Goal: Task Accomplishment & Management: Use online tool/utility

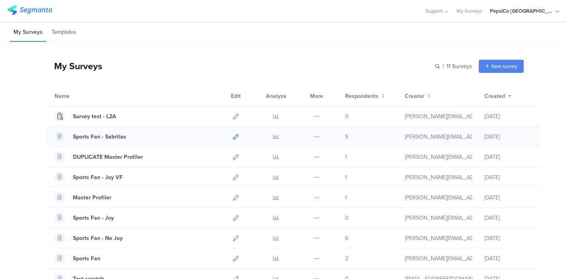
click at [233, 135] on icon at bounding box center [236, 137] width 6 height 6
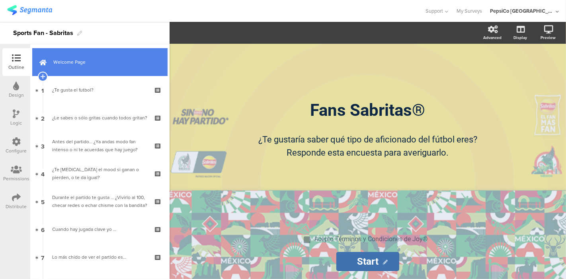
click at [93, 67] on link "Welcome Page" at bounding box center [99, 62] width 135 height 28
click at [43, 75] on icon at bounding box center [42, 76] width 5 height 7
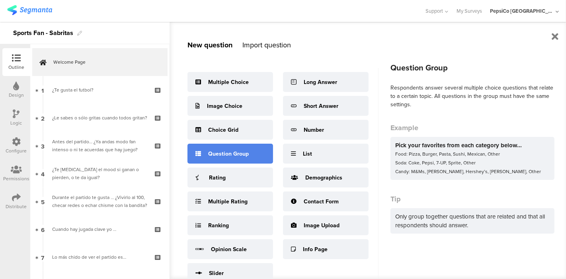
scroll to position [27, 0]
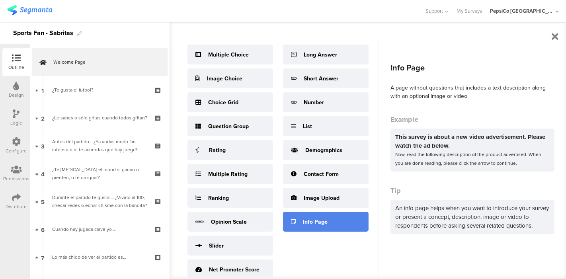
click at [316, 226] on div "Info Page" at bounding box center [326, 222] width 86 height 20
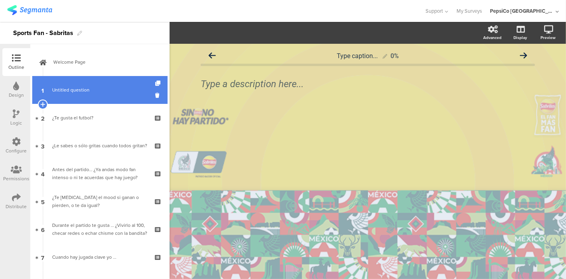
click at [92, 95] on link "1 Untitled question" at bounding box center [99, 90] width 135 height 28
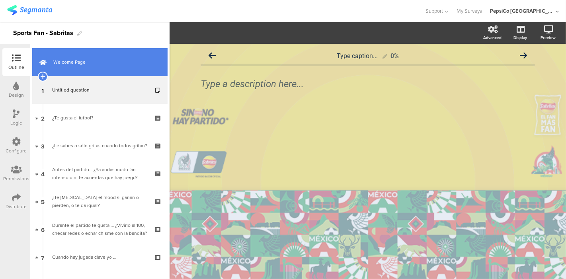
click at [86, 65] on span "Welcome Page" at bounding box center [104, 62] width 102 height 8
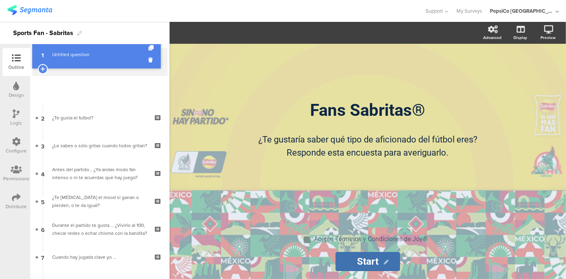
drag, startPoint x: 82, startPoint y: 87, endPoint x: 83, endPoint y: 51, distance: 35.4
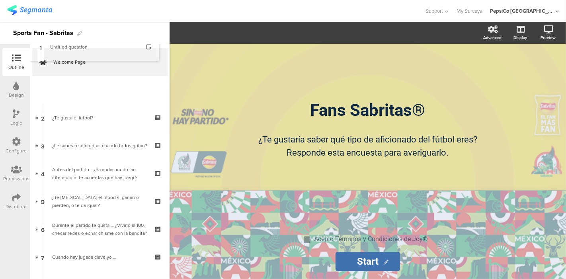
drag, startPoint x: 78, startPoint y: 84, endPoint x: 84, endPoint y: 41, distance: 43.5
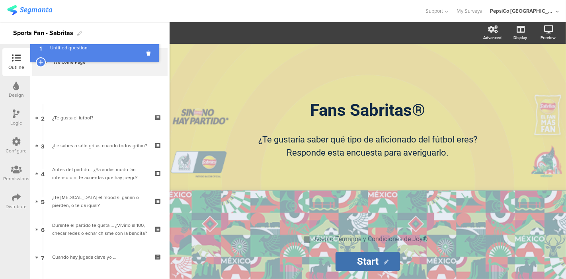
drag, startPoint x: 81, startPoint y: 95, endPoint x: 88, endPoint y: 53, distance: 42.8
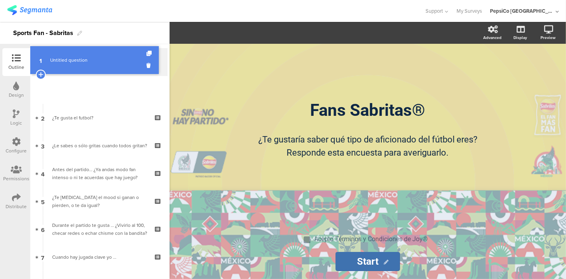
drag, startPoint x: 100, startPoint y: 91, endPoint x: 103, endPoint y: 62, distance: 28.5
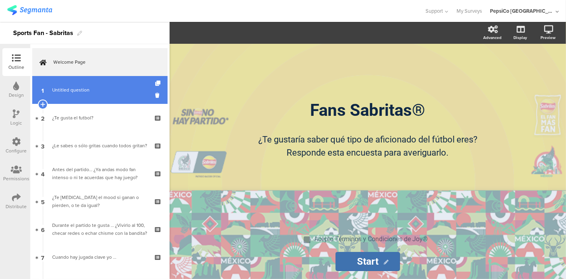
click at [98, 86] on span "Untitled question" at bounding box center [99, 90] width 95 height 8
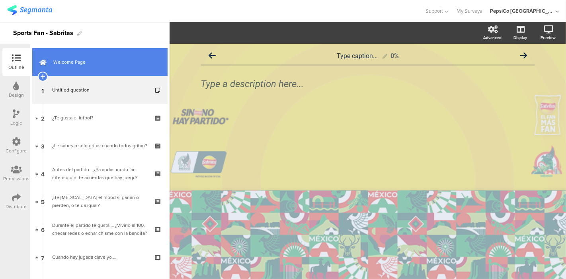
click at [92, 67] on link "Welcome Page" at bounding box center [99, 62] width 135 height 28
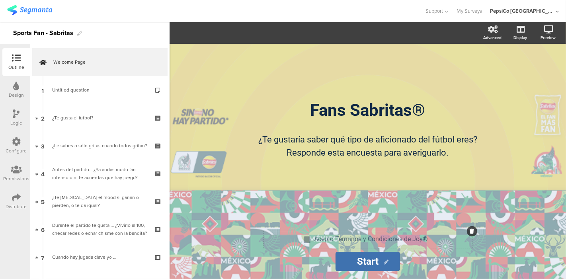
click at [306, 240] on div at bounding box center [307, 239] width 7 height 7
click at [321, 184] on div "Fans Sabritas® Fans Sabritas® ¿Te gustaría saber qué tipo de aficionado del fút…" at bounding box center [367, 133] width 318 height 179
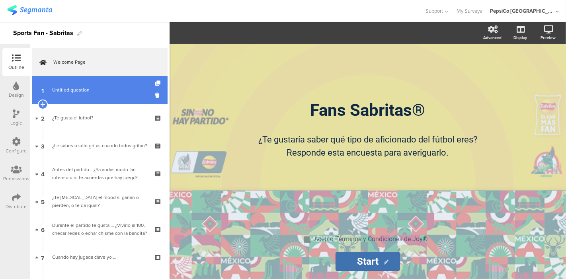
click at [96, 84] on link "1 Untitled question" at bounding box center [99, 90] width 135 height 28
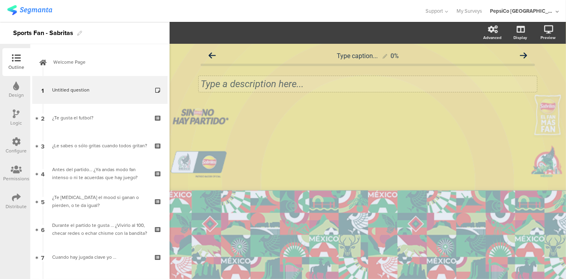
click at [265, 87] on div "Type a description here..." at bounding box center [368, 84] width 338 height 16
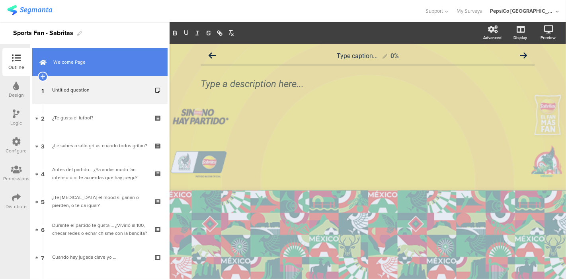
click at [96, 64] on span "Welcome Page" at bounding box center [104, 62] width 102 height 8
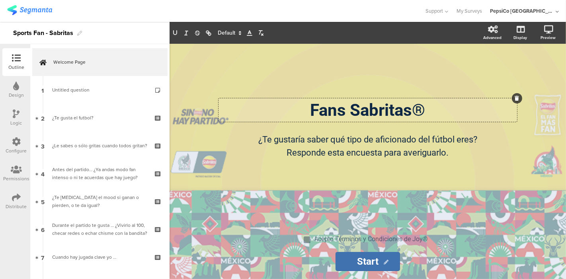
click at [306, 108] on div "Fans Sabritas® Fans Sabritas® Fans Sabritas®" at bounding box center [367, 109] width 298 height 23
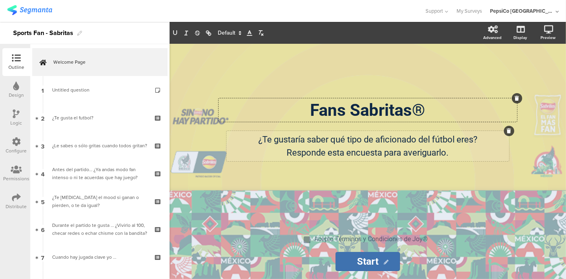
click at [351, 148] on div "¿Te gustaría saber qué tipo de aficionado del fútbol eres? Responde esta encues…" at bounding box center [367, 146] width 282 height 30
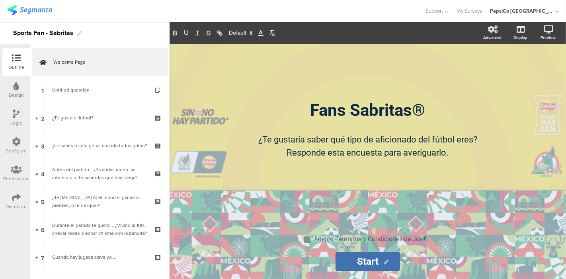
click at [370, 191] on div "Fans Sabritas® Fans Sabritas® ¿Te gustaría saber qué tipo de aficionado del fút…" at bounding box center [367, 133] width 318 height 179
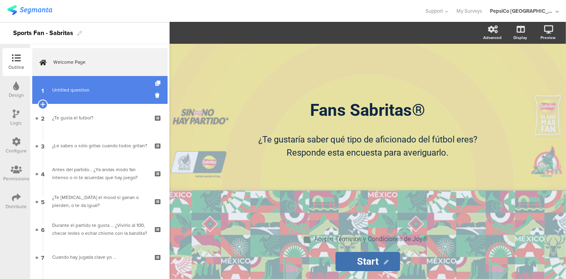
click at [155, 84] on icon at bounding box center [158, 83] width 7 height 5
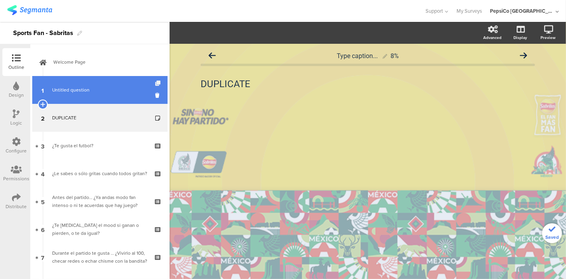
click at [155, 84] on icon at bounding box center [158, 83] width 7 height 5
click at [155, 95] on icon at bounding box center [158, 96] width 7 height 8
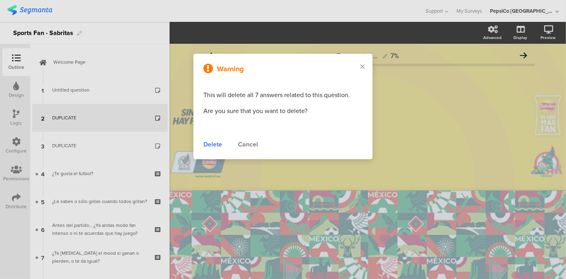
click at [211, 143] on div "Delete" at bounding box center [212, 145] width 19 height 10
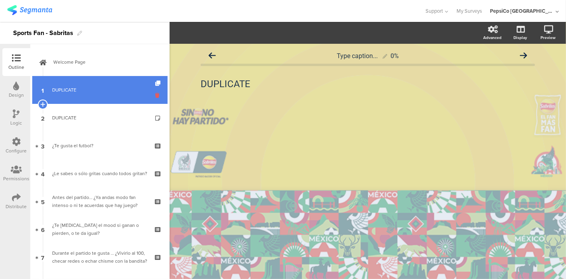
click at [155, 92] on icon at bounding box center [158, 96] width 7 height 8
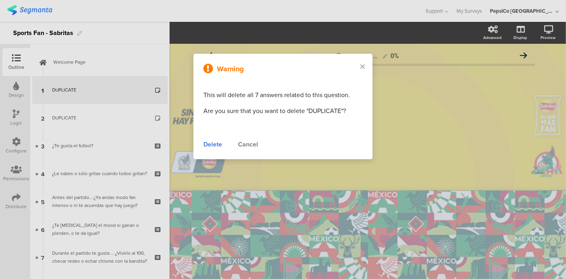
click at [212, 143] on div "Delete" at bounding box center [212, 145] width 19 height 10
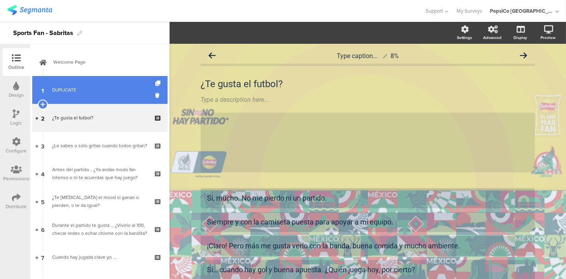
click at [89, 91] on div "DUPLICATE" at bounding box center [99, 90] width 95 height 8
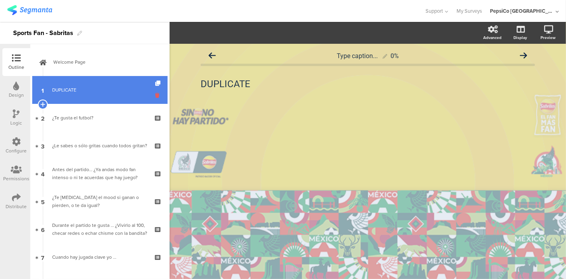
click at [155, 96] on icon at bounding box center [158, 96] width 7 height 8
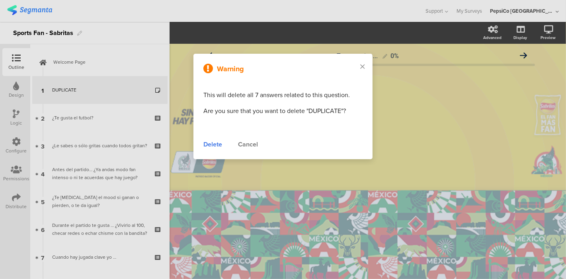
click at [214, 144] on div "Delete" at bounding box center [212, 145] width 19 height 10
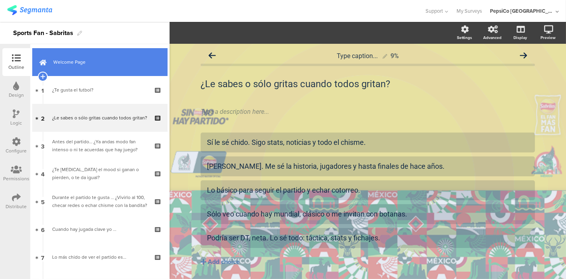
click at [82, 62] on span "Welcome Page" at bounding box center [104, 62] width 102 height 8
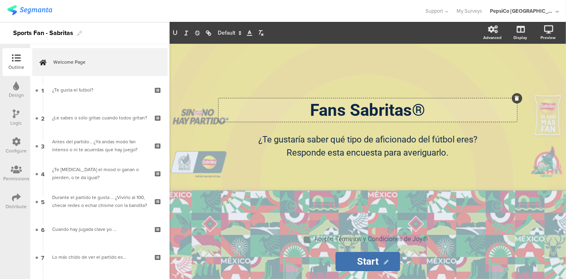
click at [311, 107] on div "Fans Sabritas® Fans Sabritas® Fans Sabritas®" at bounding box center [367, 109] width 298 height 23
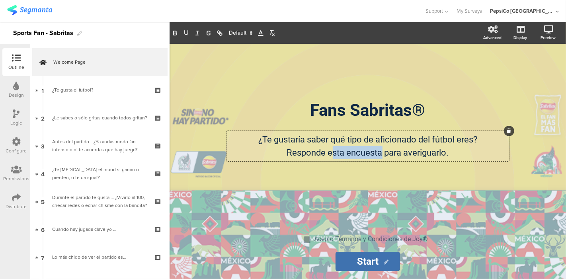
drag, startPoint x: 382, startPoint y: 152, endPoint x: 333, endPoint y: 155, distance: 48.7
click at [333, 155] on div "¿Te gustaría saber qué tipo de aficionado del fútbol eres? Responde esta encues…" at bounding box center [367, 146] width 282 height 30
click at [257, 140] on p "¿Te gustaría saber qué tipo de aficionado del fútbol eres?" at bounding box center [367, 139] width 279 height 13
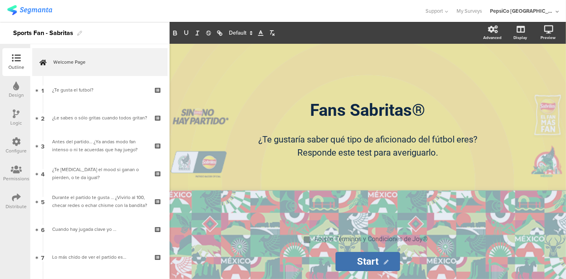
click at [294, 130] on div "Fans Sabritas® Fans Sabritas® ¿Te gustaría saber qué tipo de aficionado del fút…" at bounding box center [367, 133] width 294 height 67
click at [26, 88] on div "Design" at bounding box center [16, 90] width 28 height 28
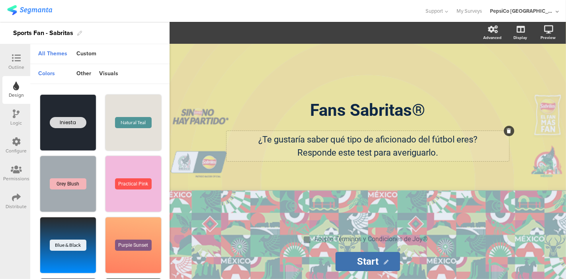
click at [457, 158] on div "¿Te gustaría saber qué tipo de aficionado del fútbol eres? Responde este test p…" at bounding box center [367, 146] width 282 height 30
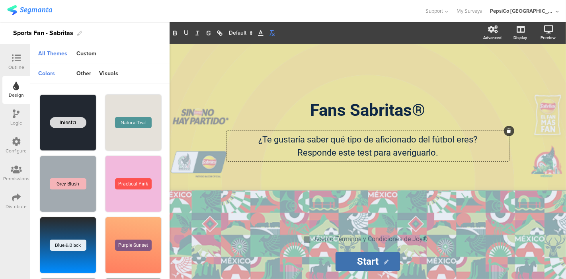
click at [273, 33] on icon "button" at bounding box center [271, 32] width 7 height 7
click at [231, 32] on span at bounding box center [240, 33] width 30 height 10
click at [230, 32] on span at bounding box center [240, 33] width 30 height 10
click at [222, 30] on icon "button" at bounding box center [219, 32] width 7 height 7
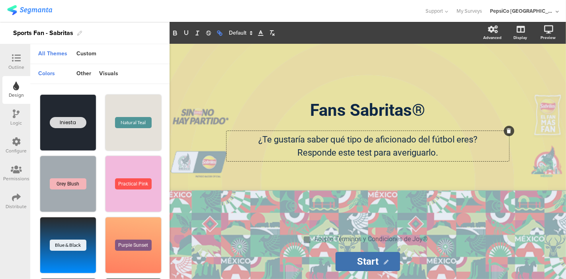
click at [222, 30] on icon "button" at bounding box center [219, 32] width 7 height 7
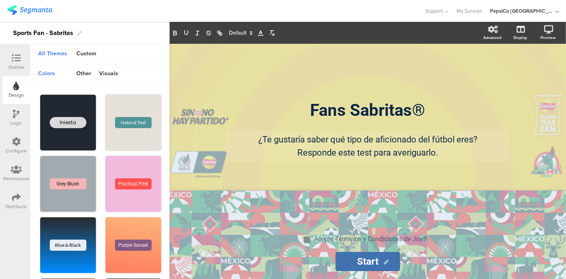
click at [16, 149] on div "Configure" at bounding box center [16, 150] width 21 height 7
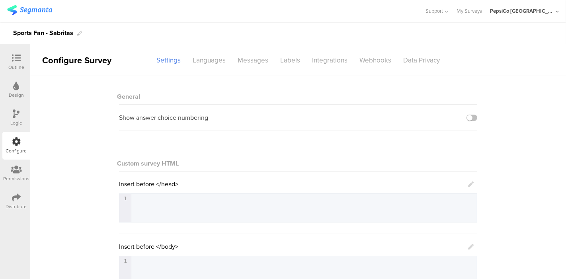
click at [20, 92] on div "Design" at bounding box center [16, 95] width 15 height 7
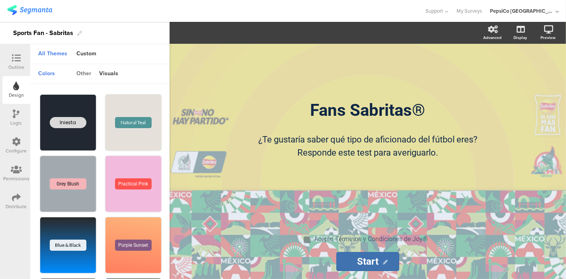
click at [88, 75] on div "other" at bounding box center [83, 74] width 23 height 14
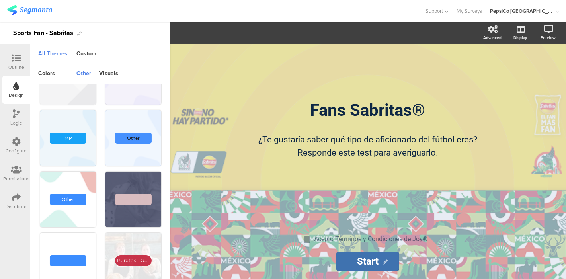
scroll to position [249, 0]
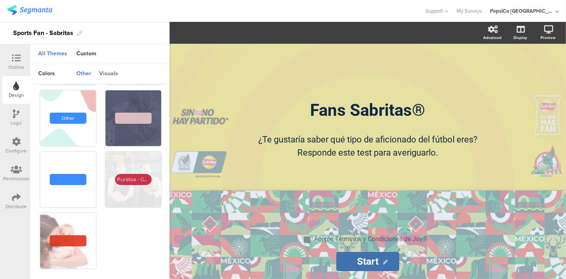
click at [111, 73] on div "visuals" at bounding box center [108, 74] width 27 height 14
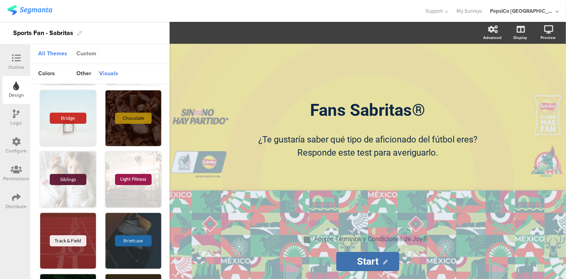
click at [89, 54] on div "Custom" at bounding box center [86, 54] width 28 height 14
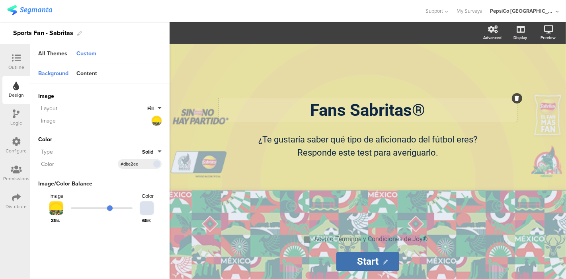
click at [263, 104] on div "Fans Sabritas® Fans Sabritas®" at bounding box center [367, 109] width 298 height 23
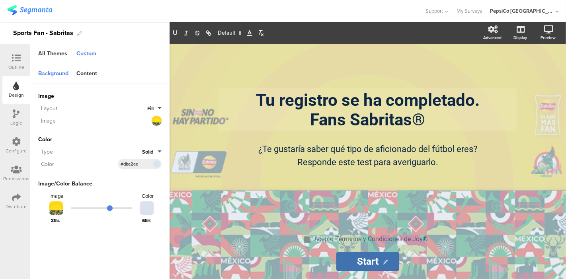
click at [15, 144] on icon at bounding box center [16, 141] width 9 height 9
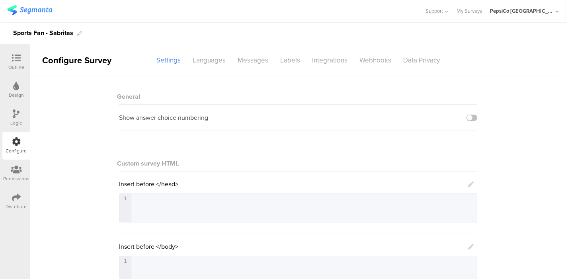
click at [21, 88] on div "Design" at bounding box center [16, 90] width 28 height 28
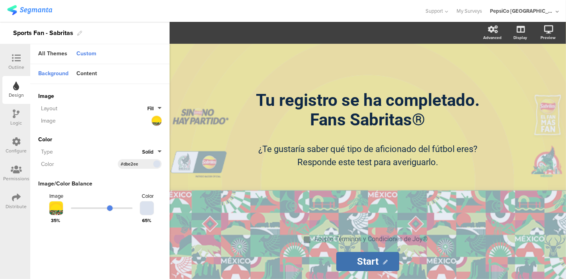
click at [20, 59] on icon at bounding box center [16, 58] width 9 height 9
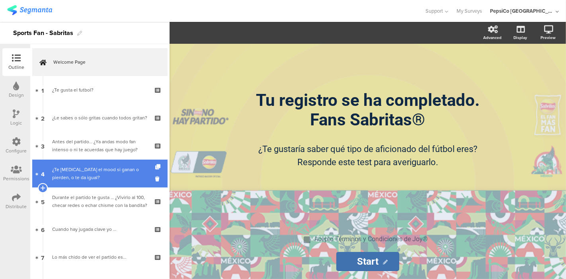
scroll to position [316, 0]
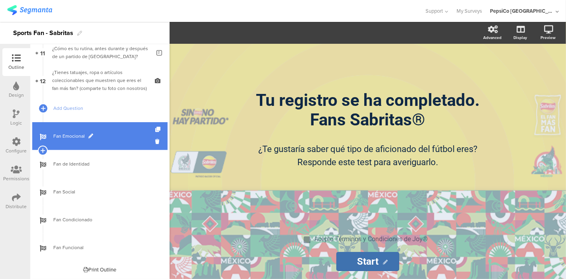
click at [72, 139] on span "Fan Emocional" at bounding box center [104, 136] width 102 height 8
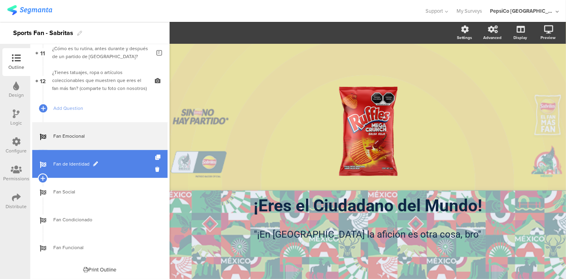
click at [71, 164] on span "Fan de Identidad" at bounding box center [104, 164] width 102 height 8
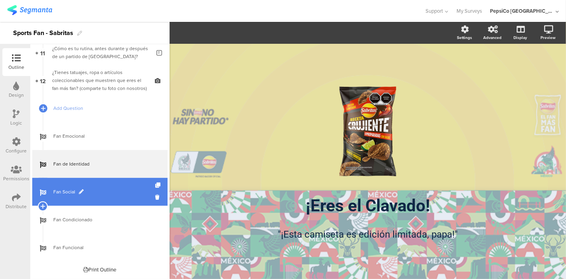
click at [75, 197] on link "Fan Social" at bounding box center [99, 192] width 135 height 28
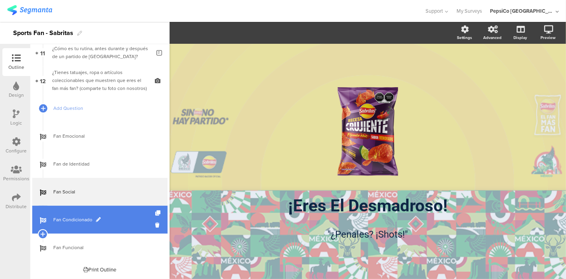
click at [121, 220] on span "Fan Condicionado" at bounding box center [104, 220] width 102 height 8
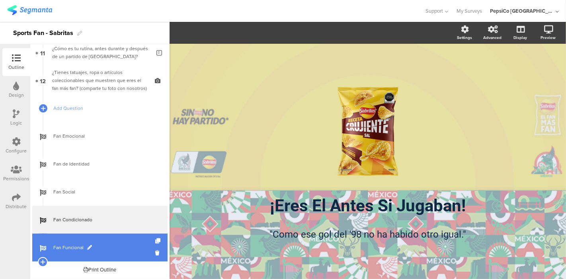
click at [112, 248] on span "Fan Funcional" at bounding box center [104, 247] width 102 height 8
